Goal: Information Seeking & Learning: Learn about a topic

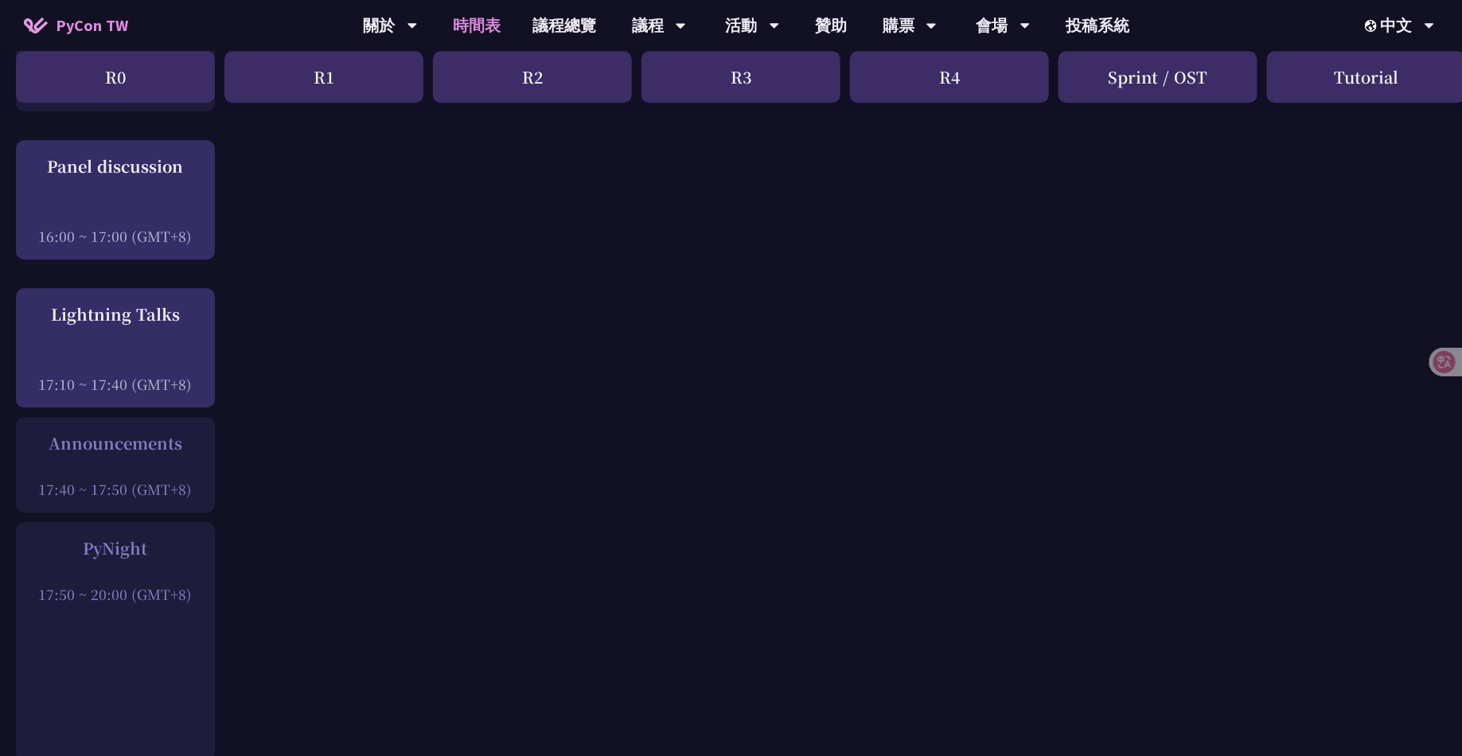
scroll to position [2019, 0]
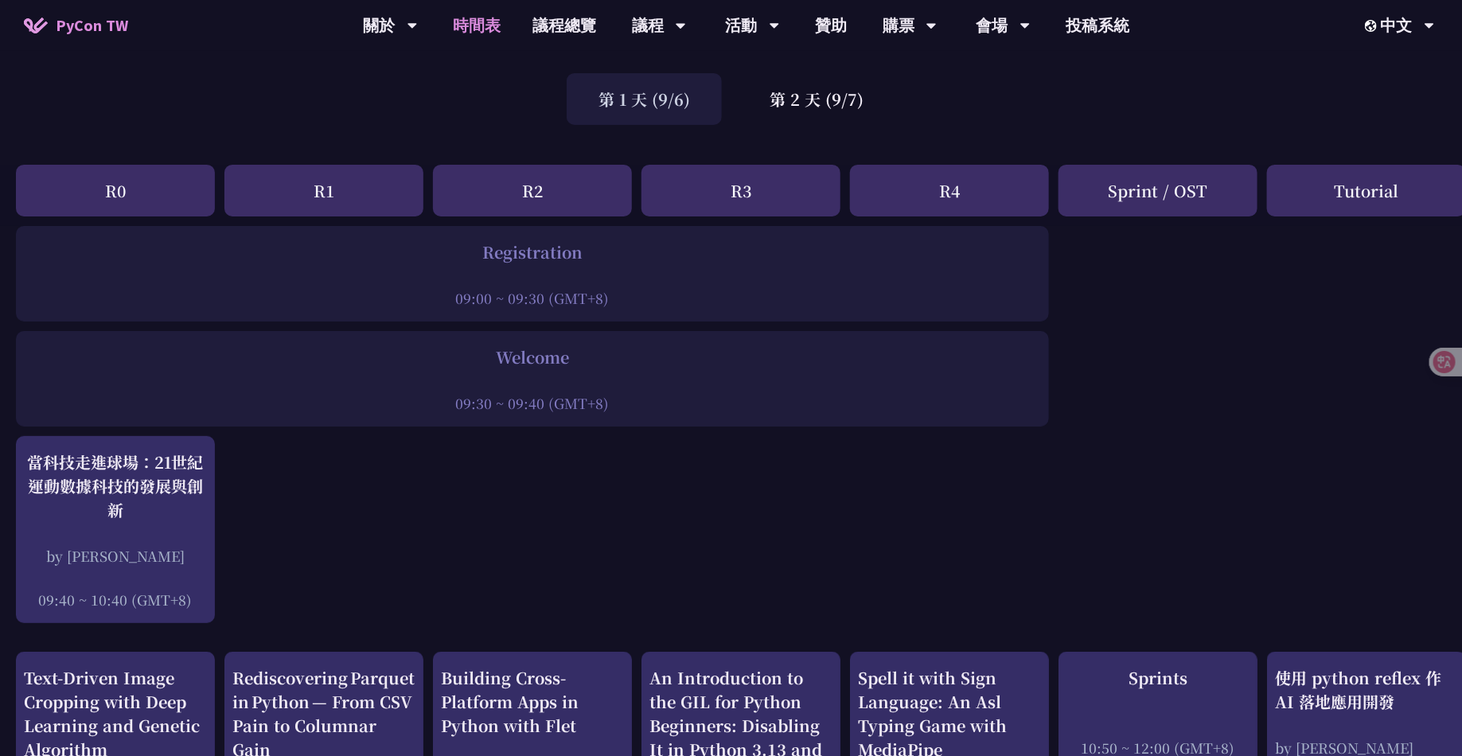
scroll to position [102, 0]
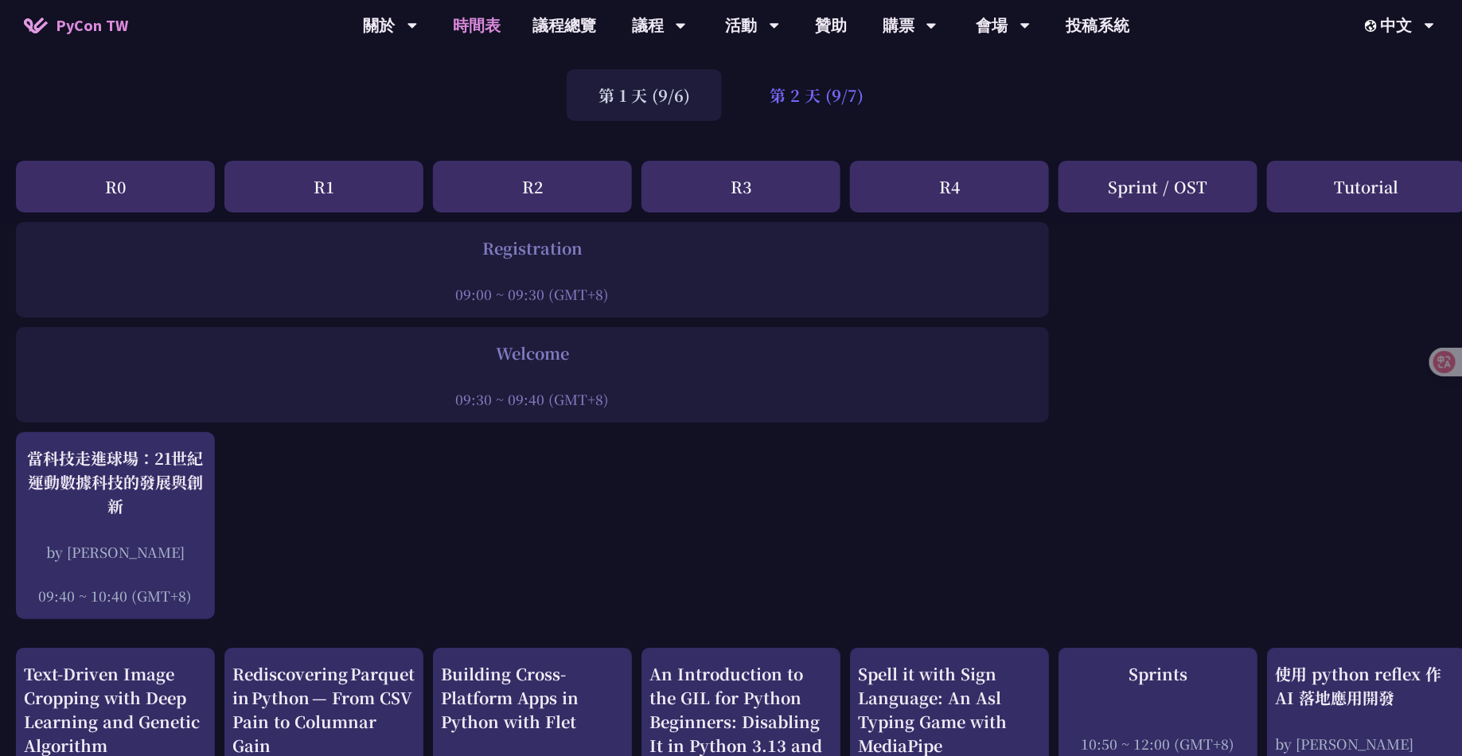
click at [797, 118] on div "第 2 天 (9/7)" at bounding box center [817, 95] width 158 height 52
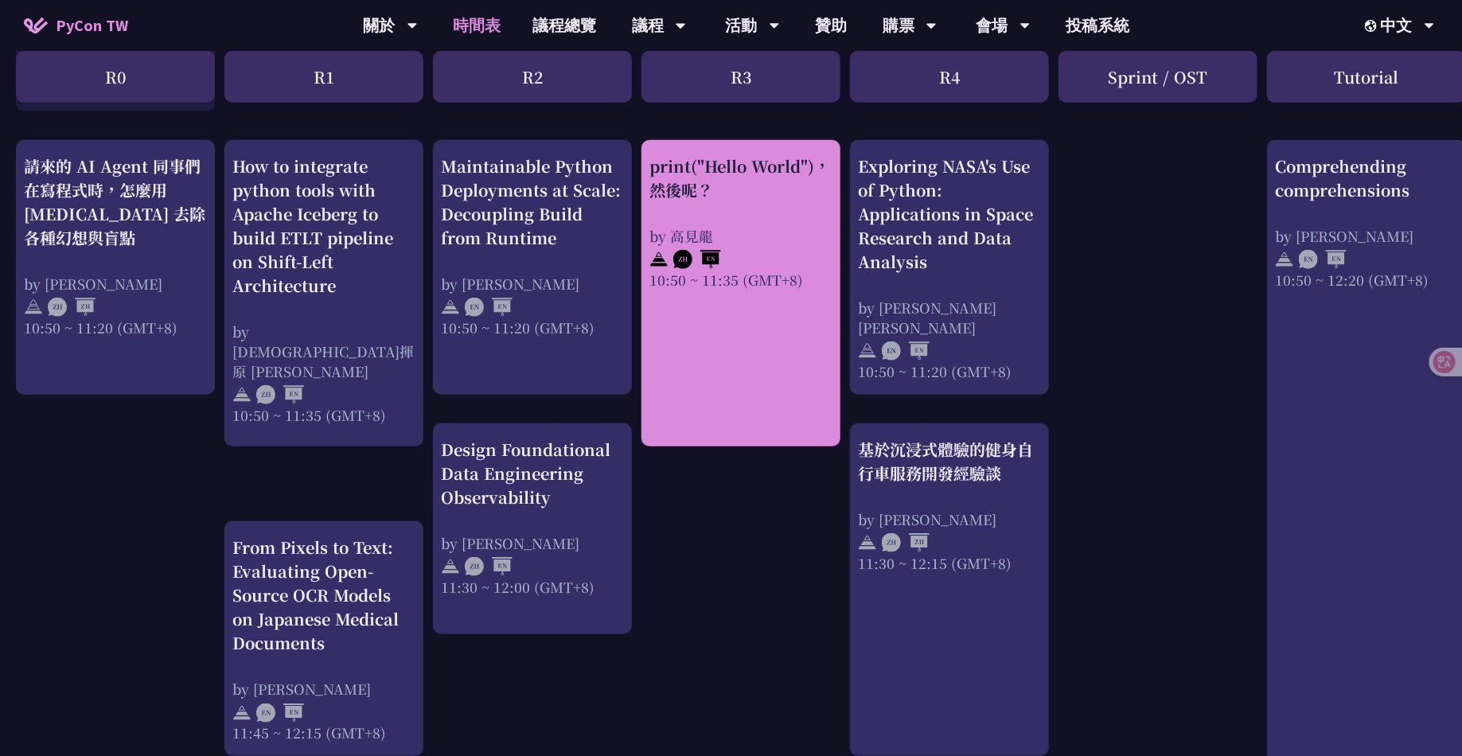
scroll to position [571, 0]
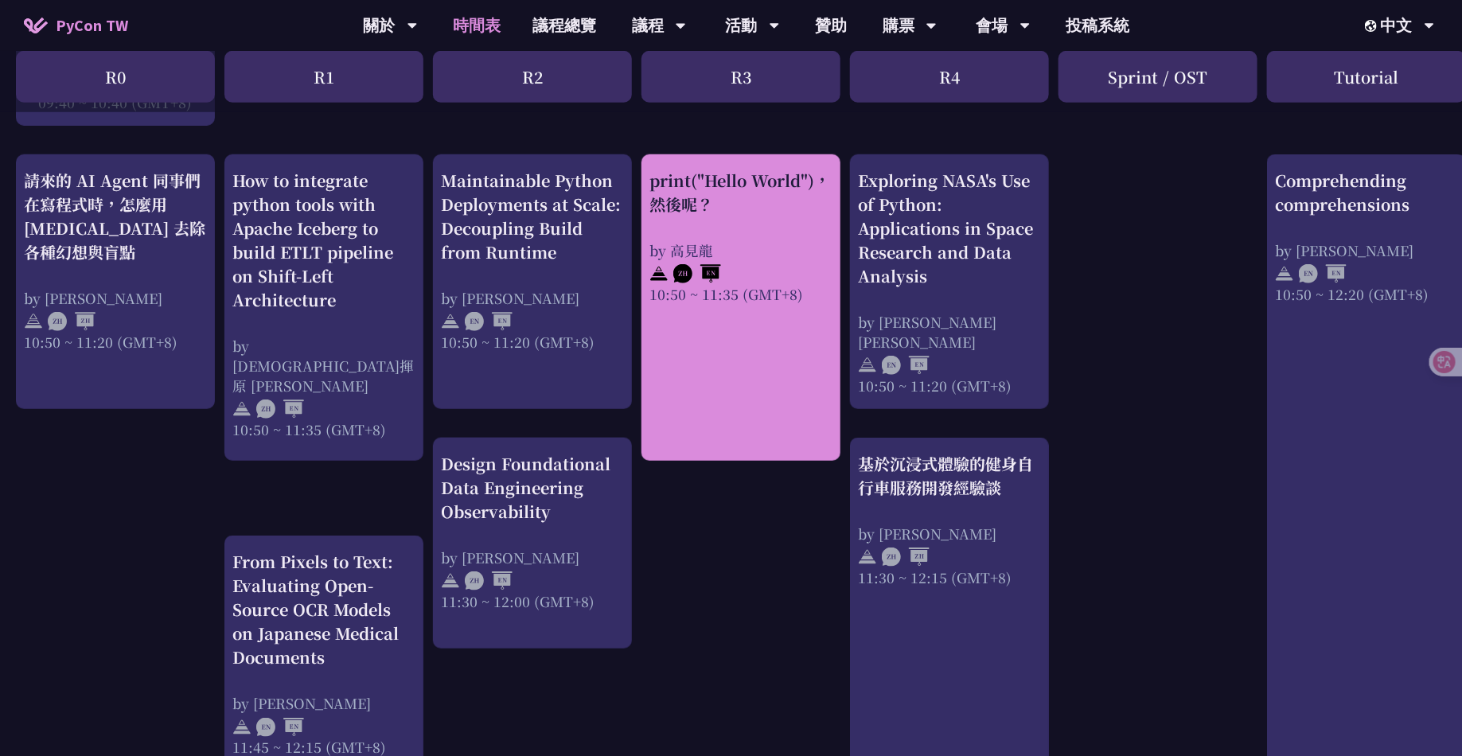
click at [779, 278] on div at bounding box center [740, 272] width 183 height 24
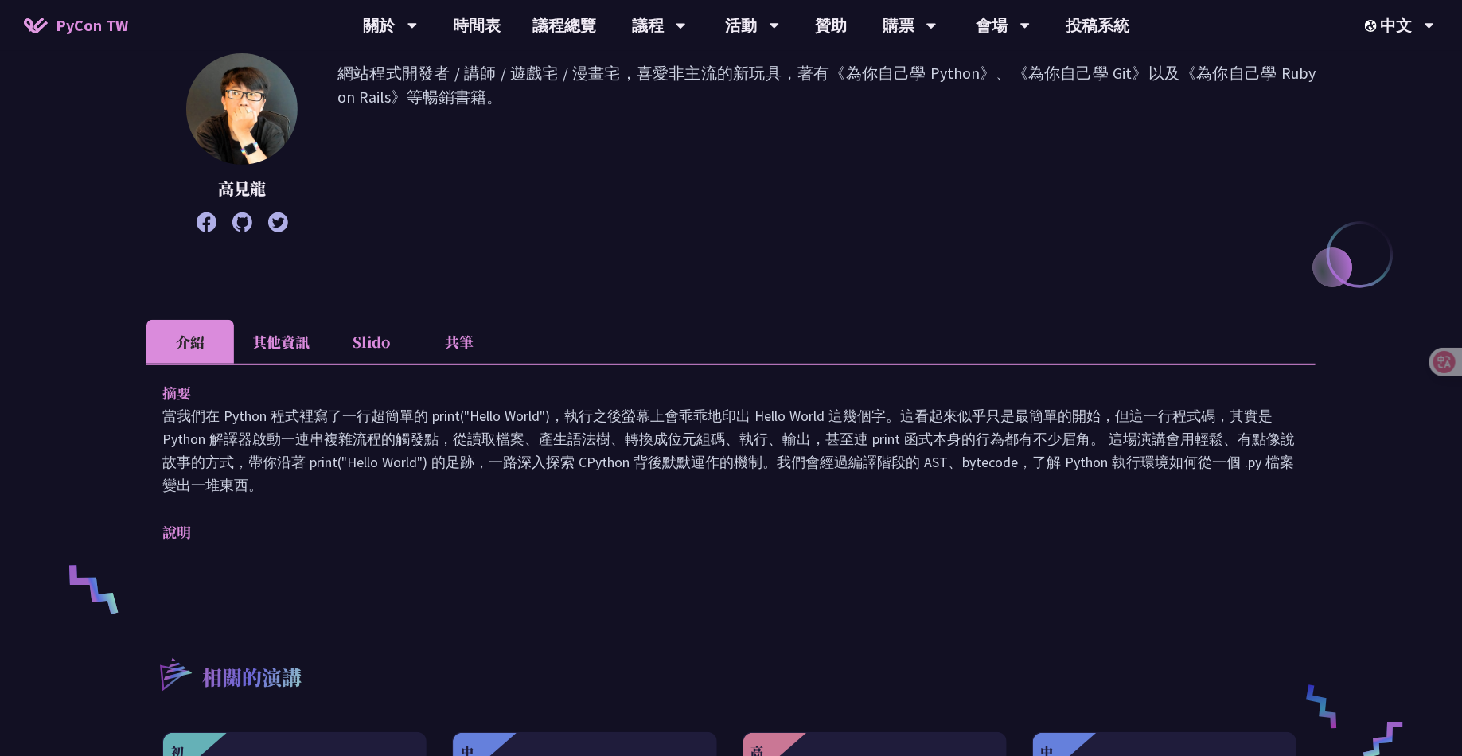
scroll to position [227, 0]
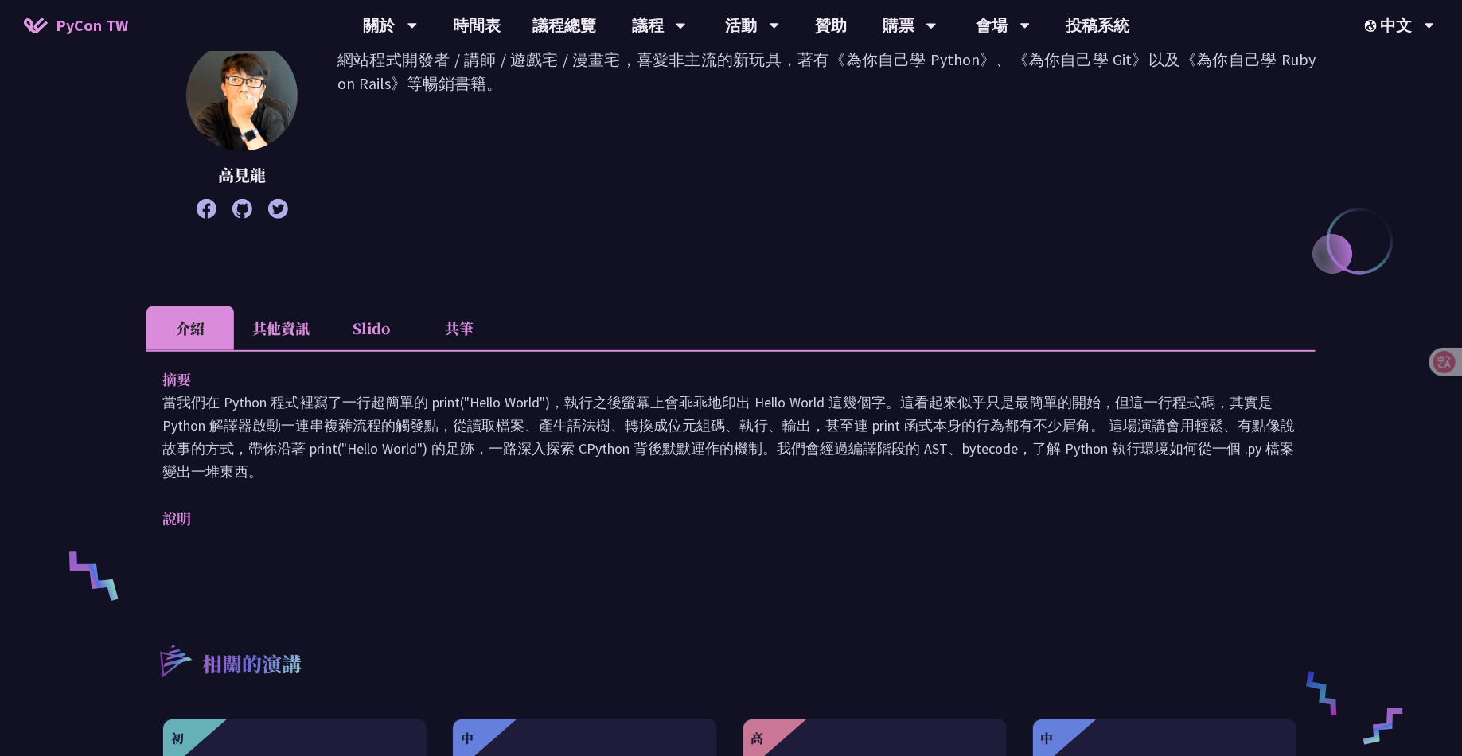
drag, startPoint x: 266, startPoint y: 474, endPoint x: 159, endPoint y: 412, distance: 123.4
click at [159, 412] on div "摘要 當我們在 Python 程式裡寫了一行超簡單的 print("Hello World")，執行之後螢幕上會乖乖地印出 Hello World 這幾個字。…" at bounding box center [730, 460] width 1169 height 220
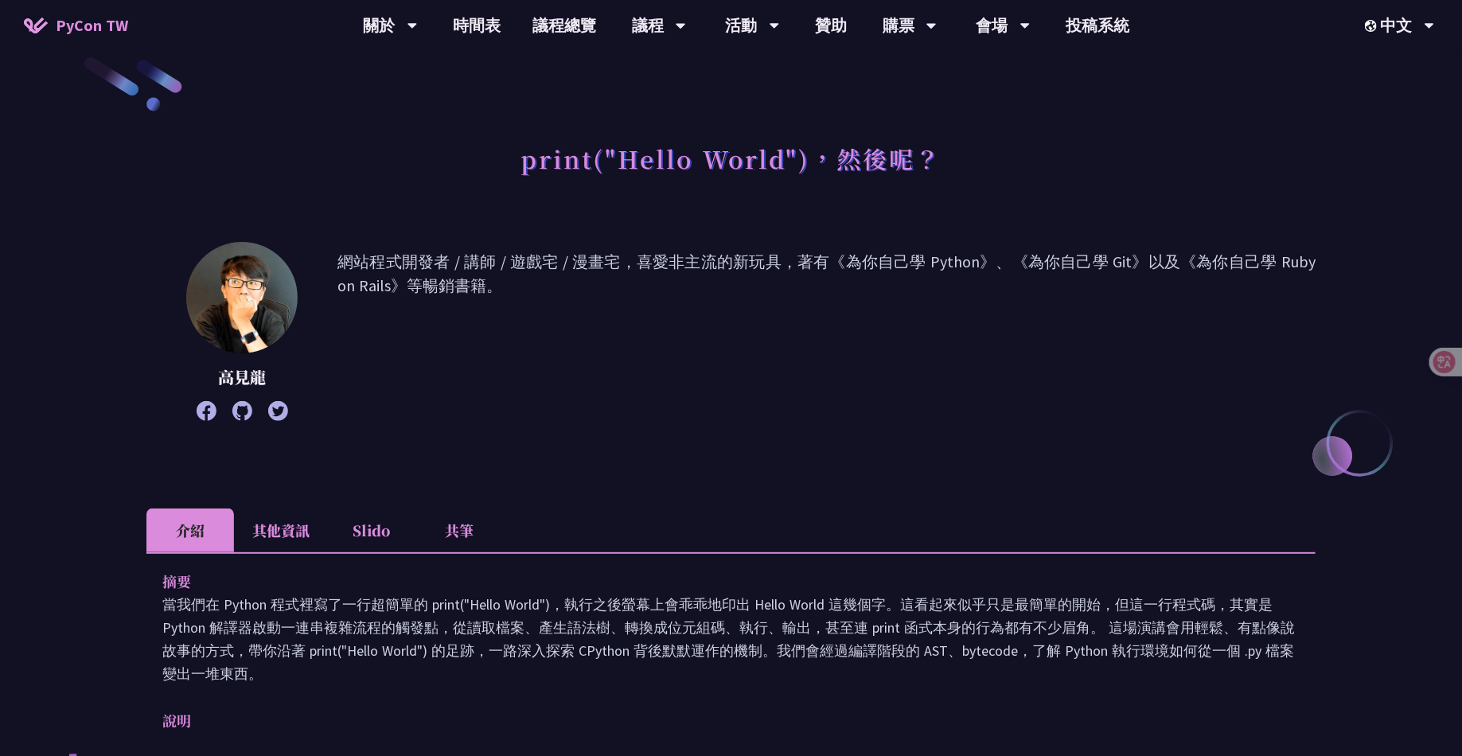
scroll to position [0, 0]
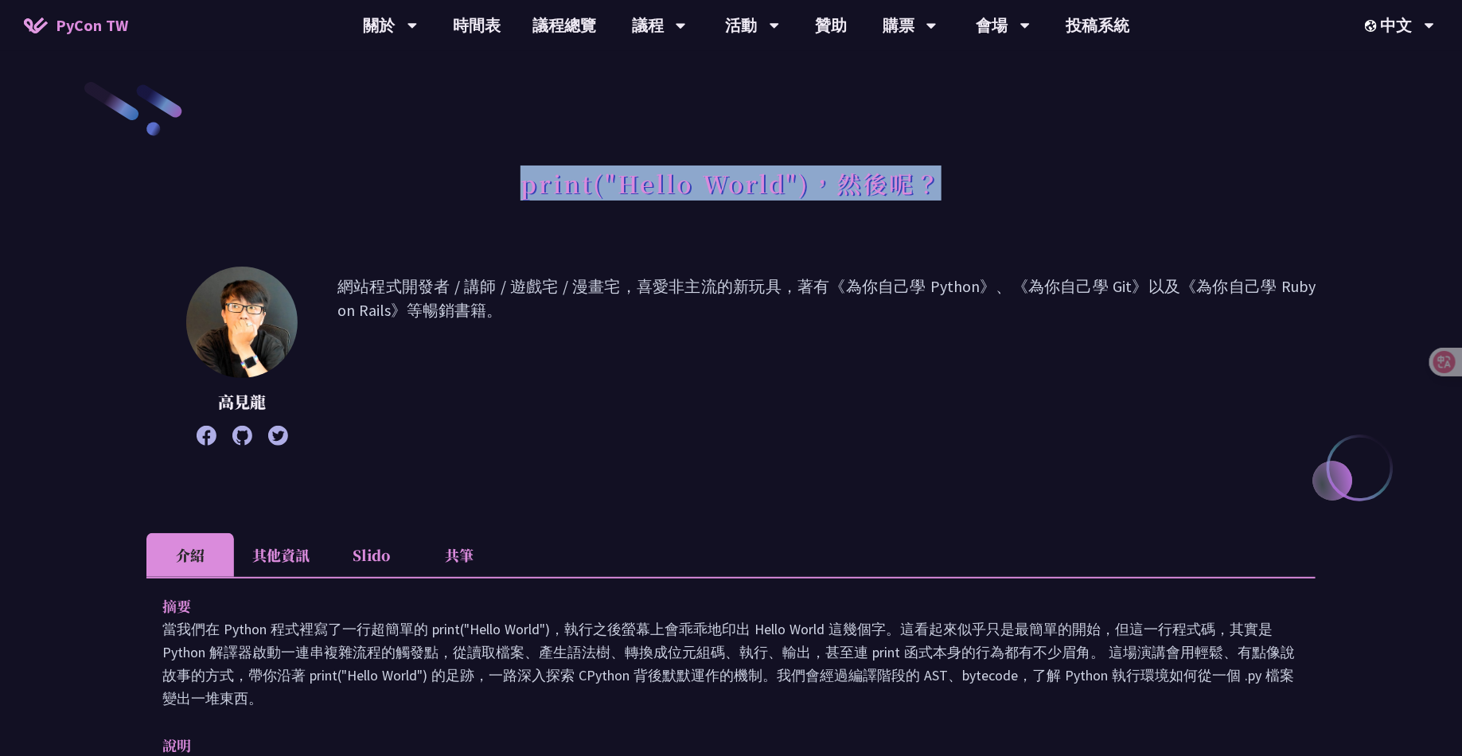
drag, startPoint x: 486, startPoint y: 188, endPoint x: 1035, endPoint y: 188, distance: 549.1
click at [1035, 188] on div "print("Hello World")，然後呢？" at bounding box center [730, 201] width 1169 height 84
copy h1 "print("Hello World")，然後呢？"
drag, startPoint x: 337, startPoint y: 279, endPoint x: 594, endPoint y: 334, distance: 263.6
click at [594, 334] on p "網站程式開發者 / 講師 / 遊戲宅 / 漫畫宅，喜愛非主流的新玩具，著有《為你自己學 Python》、《為你自己學 Git》以及《為你自己學 Ruby on…" at bounding box center [826, 356] width 978 height 163
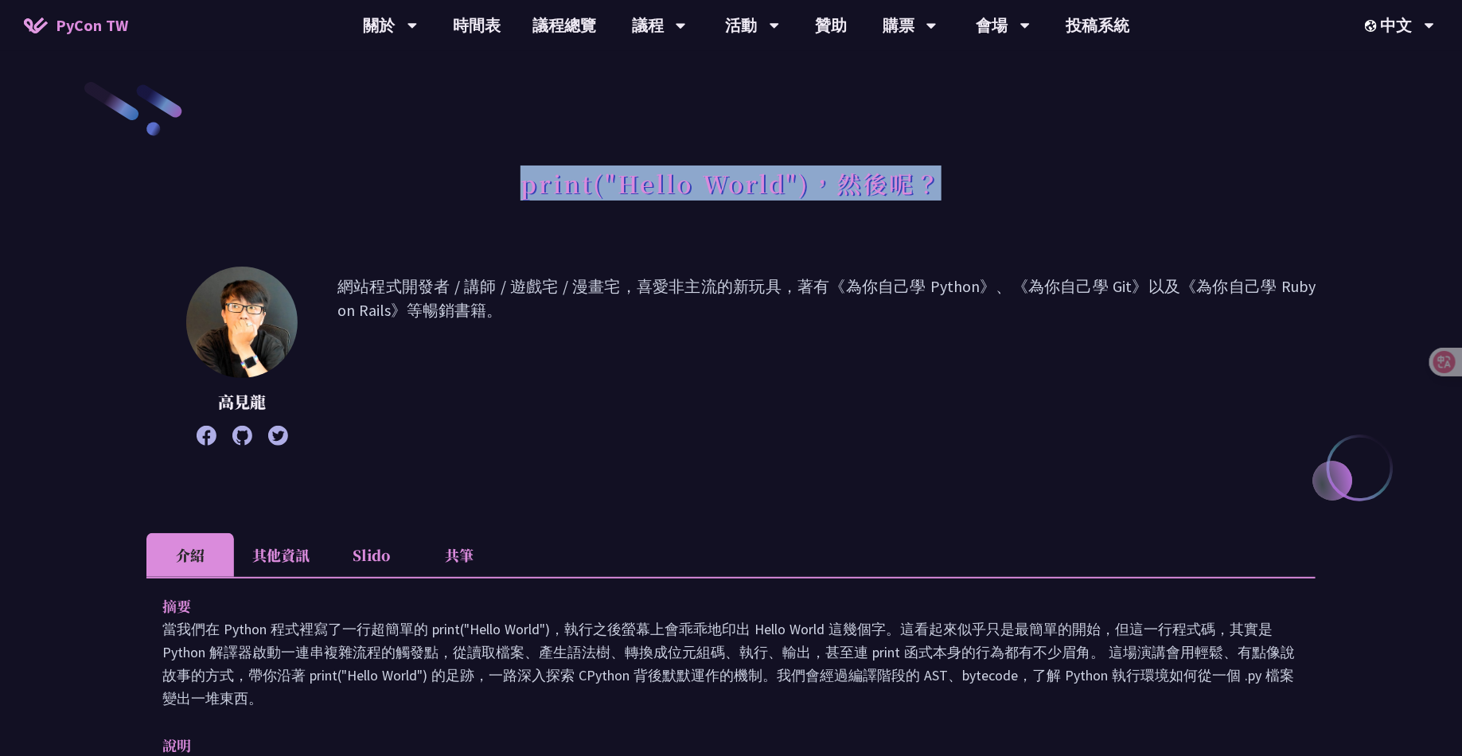
copy p "網站程式開發者 / 講師 / 遊戲宅 / 漫畫宅，喜愛非主流的新玩具，著有《為你自己學 Python》、《為你自己學 Git》以及《為你自己學 Ruby on…"
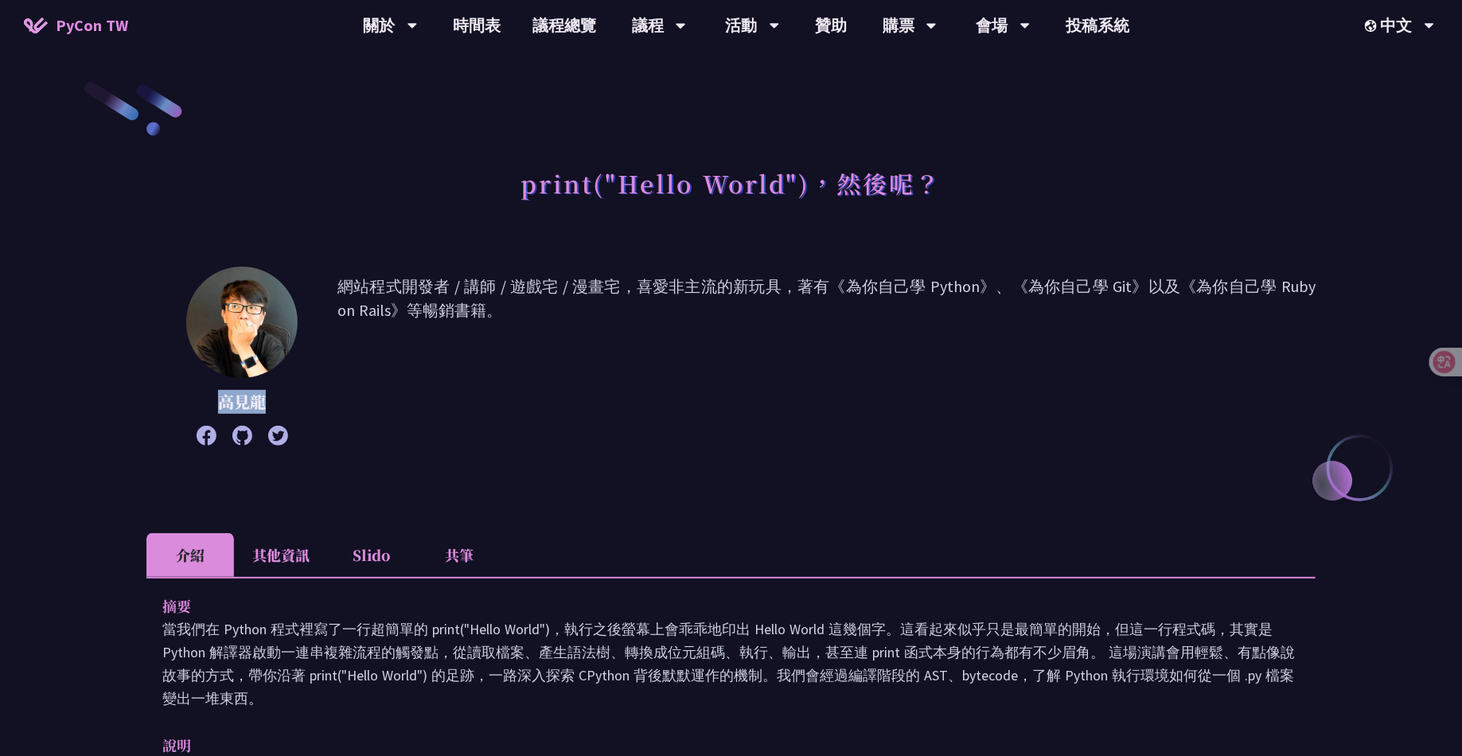
drag, startPoint x: 275, startPoint y: 405, endPoint x: 209, endPoint y: 405, distance: 65.3
click at [209, 405] on p "高見龍" at bounding box center [241, 402] width 111 height 24
copy p "高見龍"
drag, startPoint x: 341, startPoint y: 271, endPoint x: 532, endPoint y: 379, distance: 219.1
click at [532, 379] on div "高見龍 網站程式開發者 / 講師 / 遊戲宅 / 漫畫宅，喜愛非主流的新玩具，著有《為你自己學 Python》、《為你自己學 Git》以及《為你自己學 Rub…" at bounding box center [730, 356] width 1169 height 179
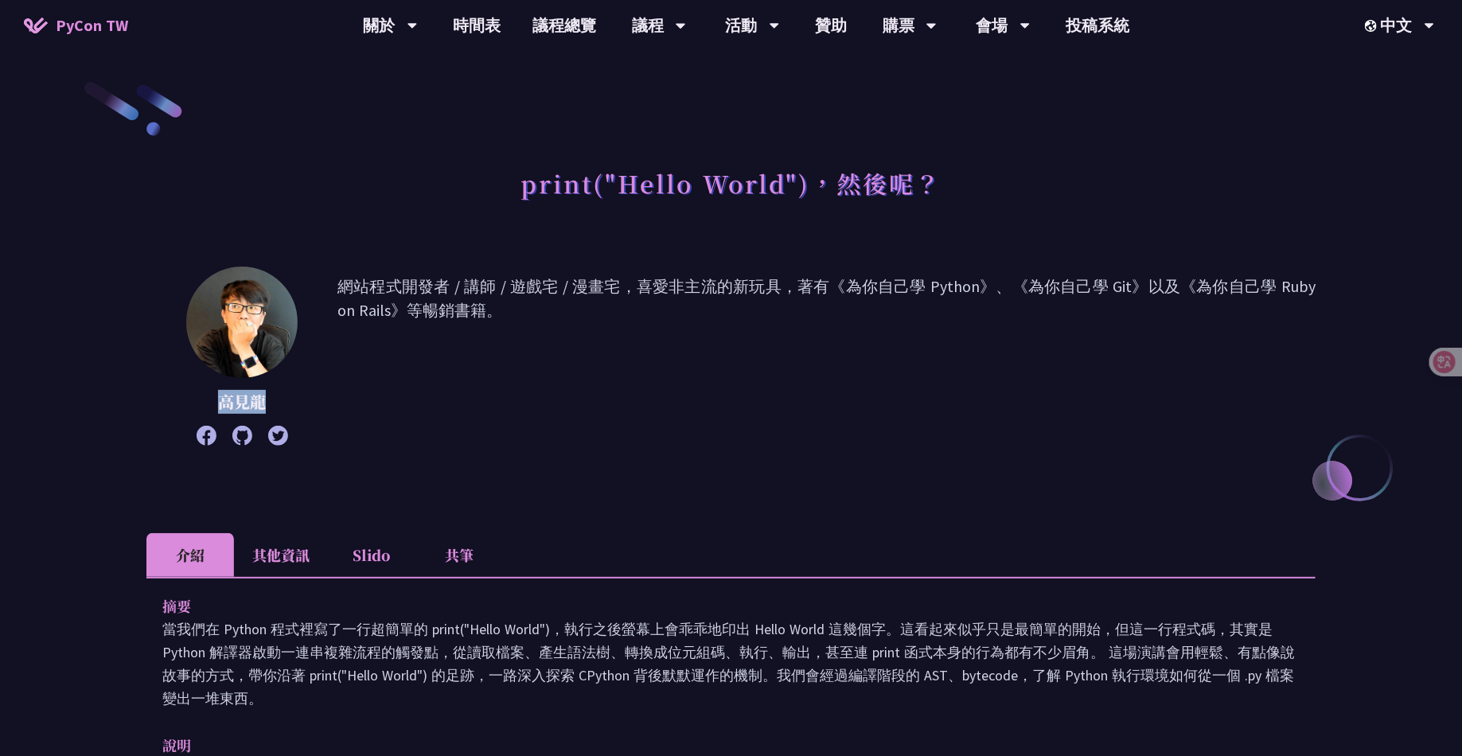
copy p "網站程式開發者 / 講師 / 遊戲宅 / 漫畫宅，喜愛非主流的新玩具，著有《為你自己學 Python》、《為你自己學 Git》以及《為你自己學 Ruby on…"
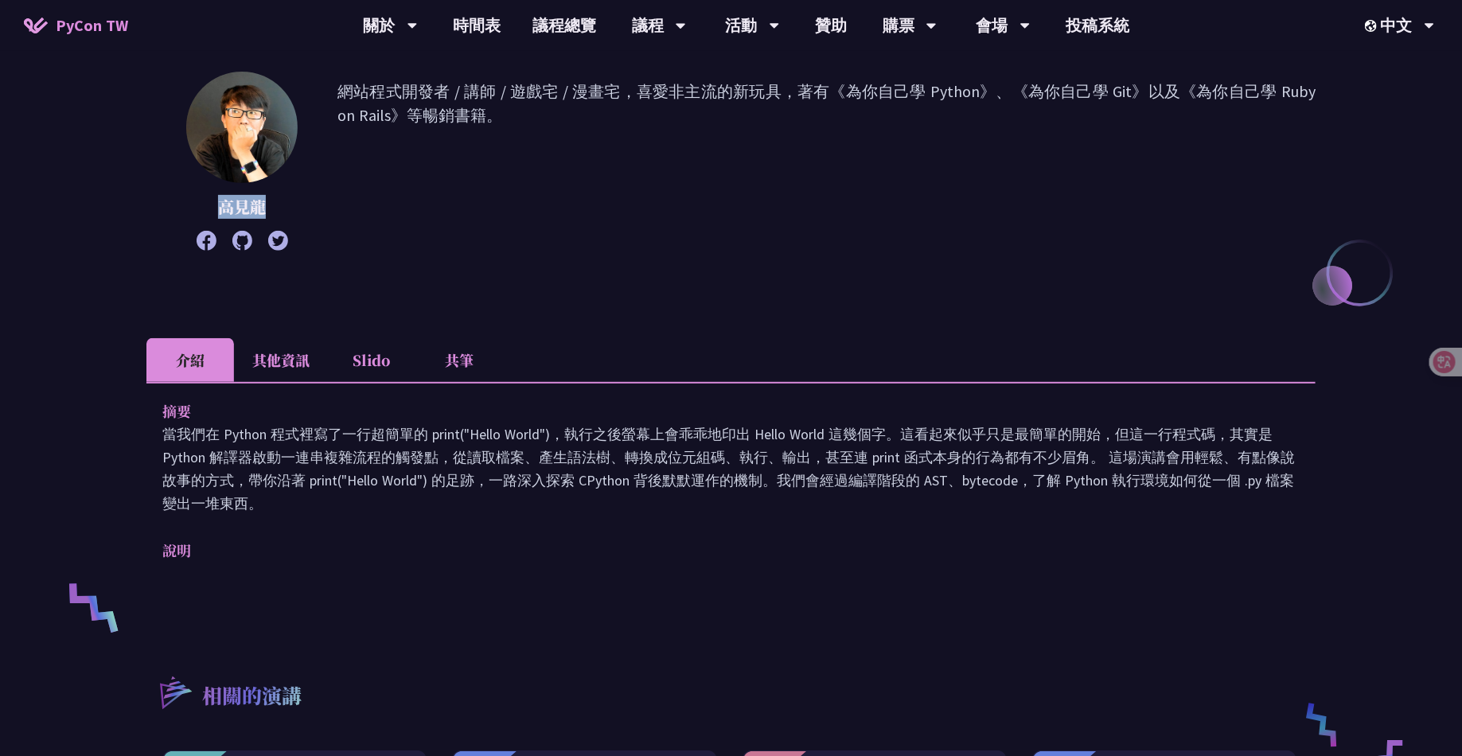
drag, startPoint x: 156, startPoint y: 438, endPoint x: 317, endPoint y: 510, distance: 176.0
click at [317, 510] on div "摘要 當我們在 Python 程式裡寫了一行超簡單的 print("Hello World")，執行之後螢幕上會乖乖地印出 Hello World 這幾個字。…" at bounding box center [730, 492] width 1169 height 220
copy p "當我們在 Python 程式裡寫了一行超簡單的 print("Hello World")，執行之後螢幕上會乖乖地印出 Hello World 這幾個字。這看起…"
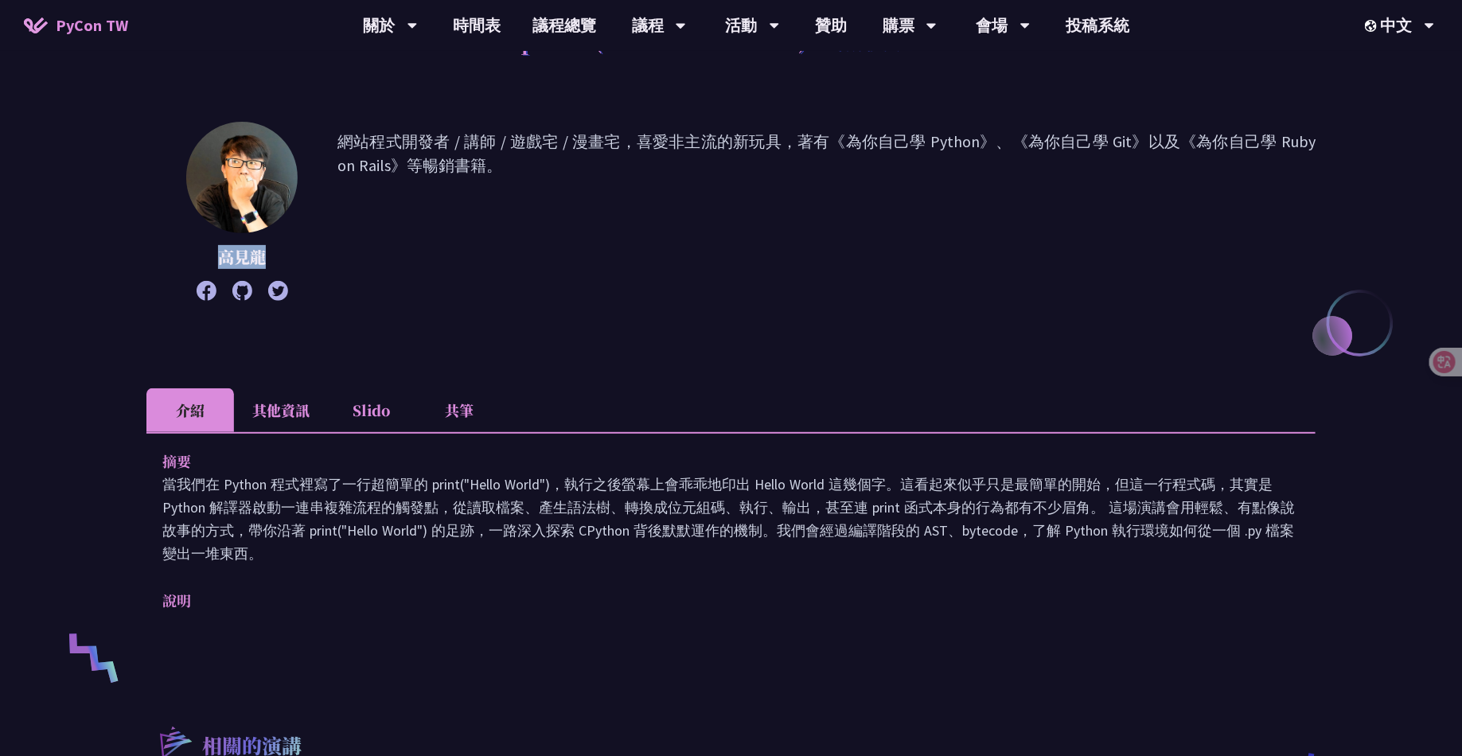
scroll to position [1, 0]
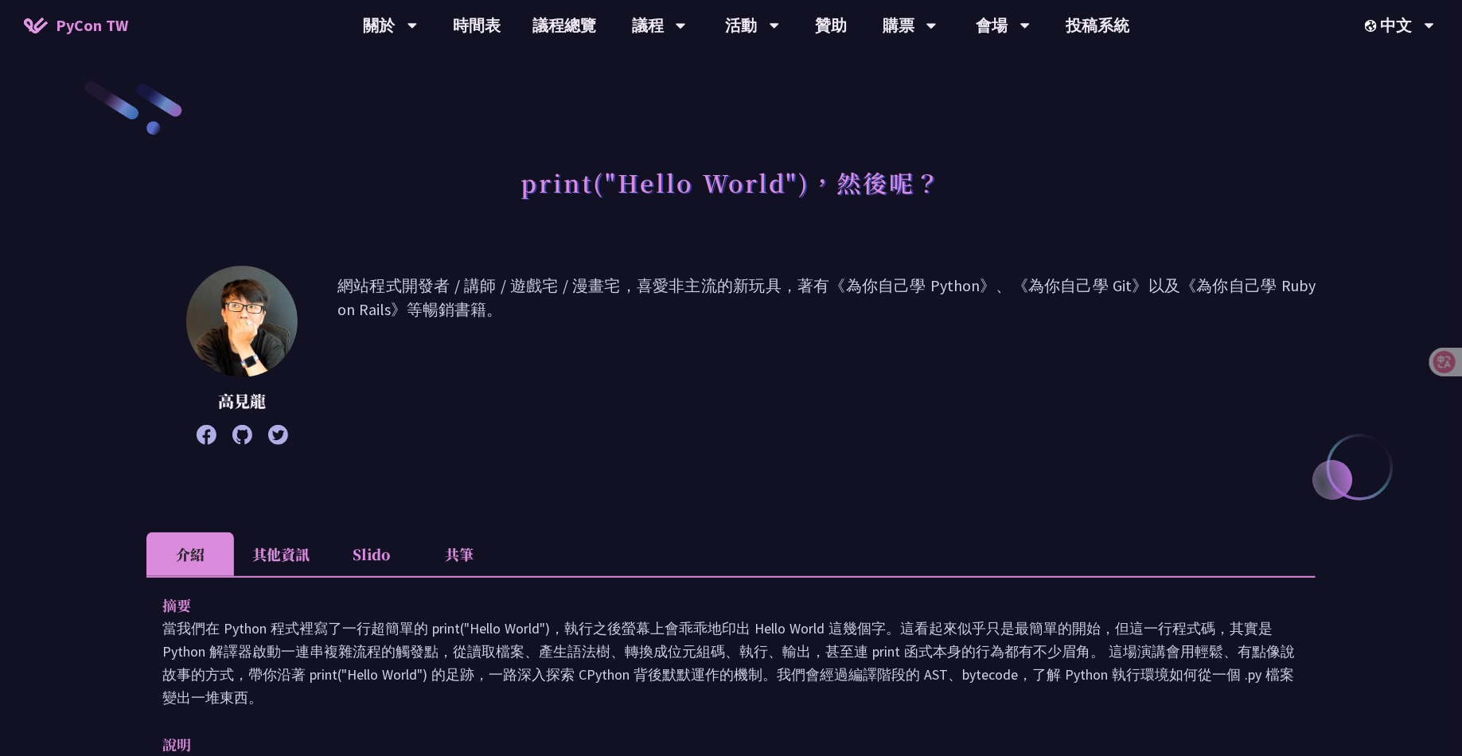
click at [1096, 350] on p "網站程式開發者 / 講師 / 遊戲宅 / 漫畫宅，喜愛非主流的新玩具，著有《為你自己學 Python》、《為你自己學 Git》以及《為你自己學 Ruby on…" at bounding box center [826, 355] width 978 height 163
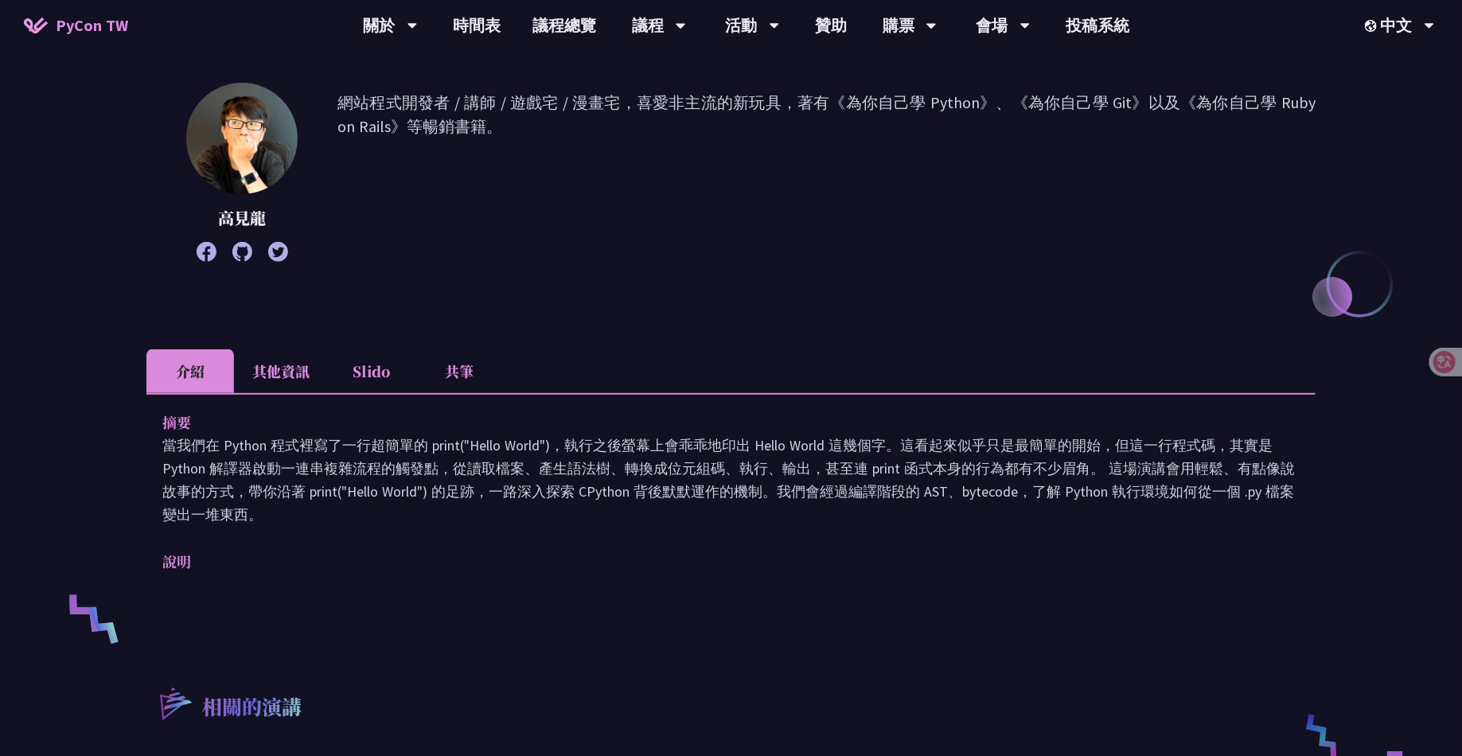
scroll to position [0, 0]
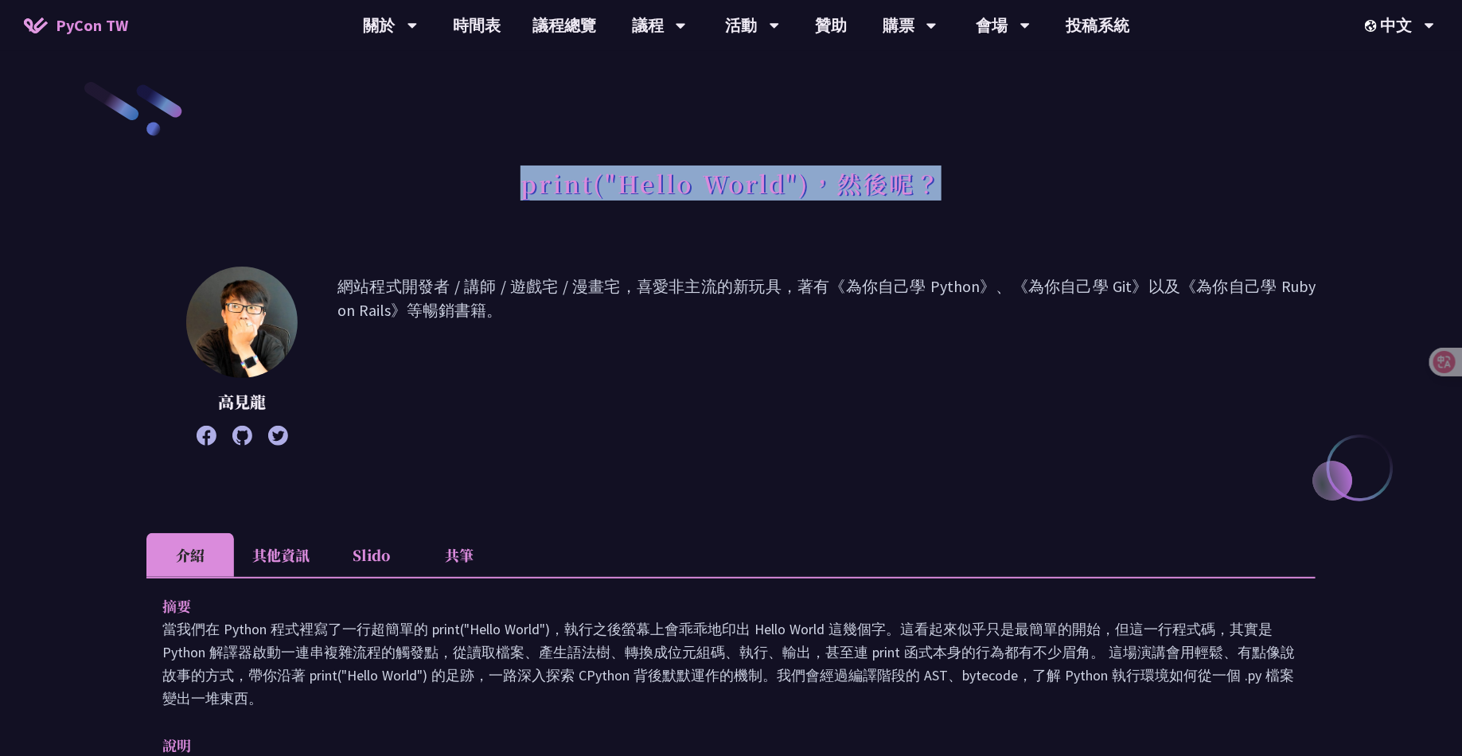
drag, startPoint x: 522, startPoint y: 190, endPoint x: 992, endPoint y: 190, distance: 470.3
click at [992, 190] on div "print("Hello World")，然後呢？" at bounding box center [730, 201] width 1169 height 84
copy h1 "print("Hello World")，然後呢？"
